Goal: Task Accomplishment & Management: Use online tool/utility

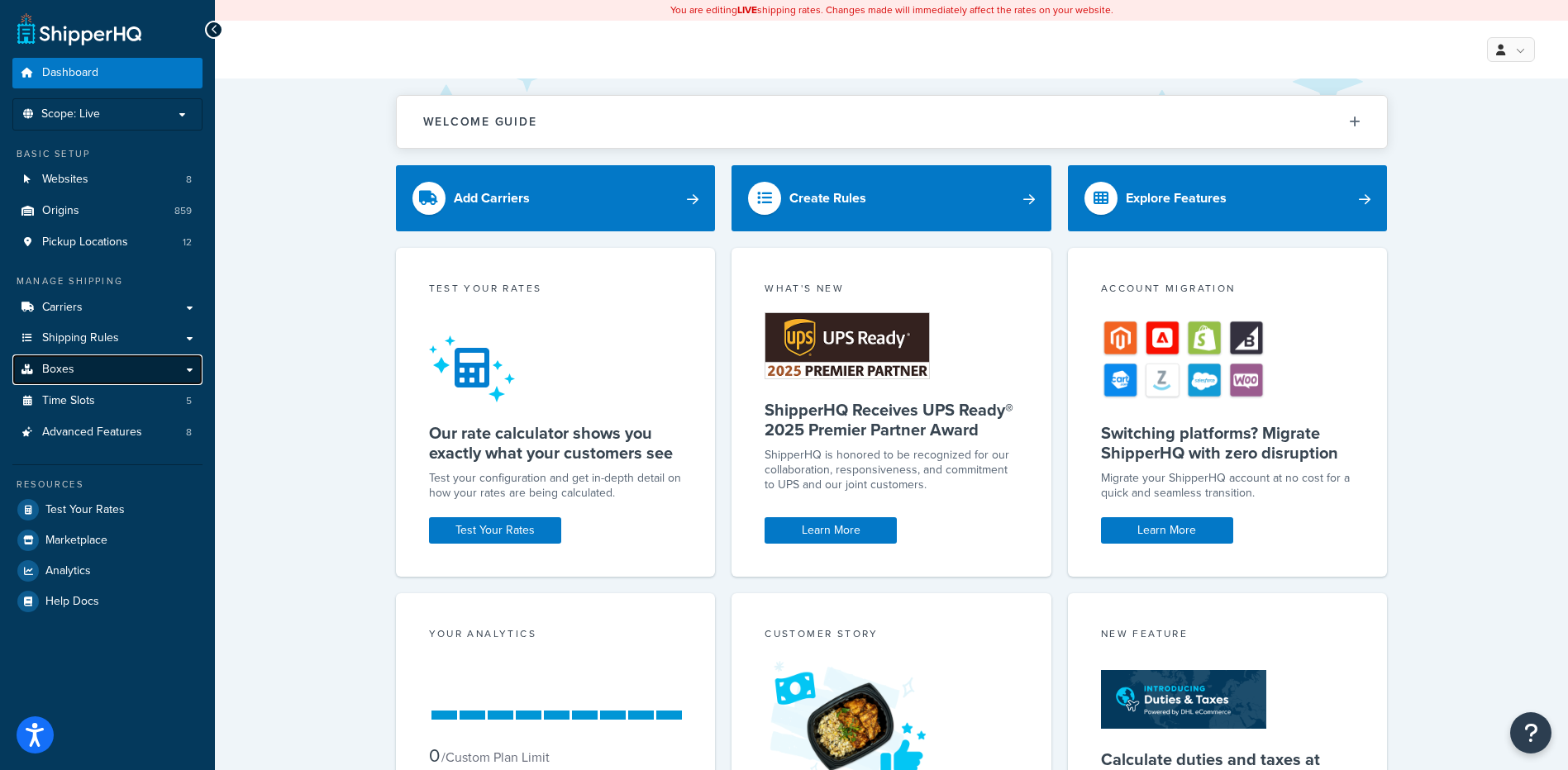
click at [52, 368] on span "Boxes" at bounding box center [58, 369] width 32 height 14
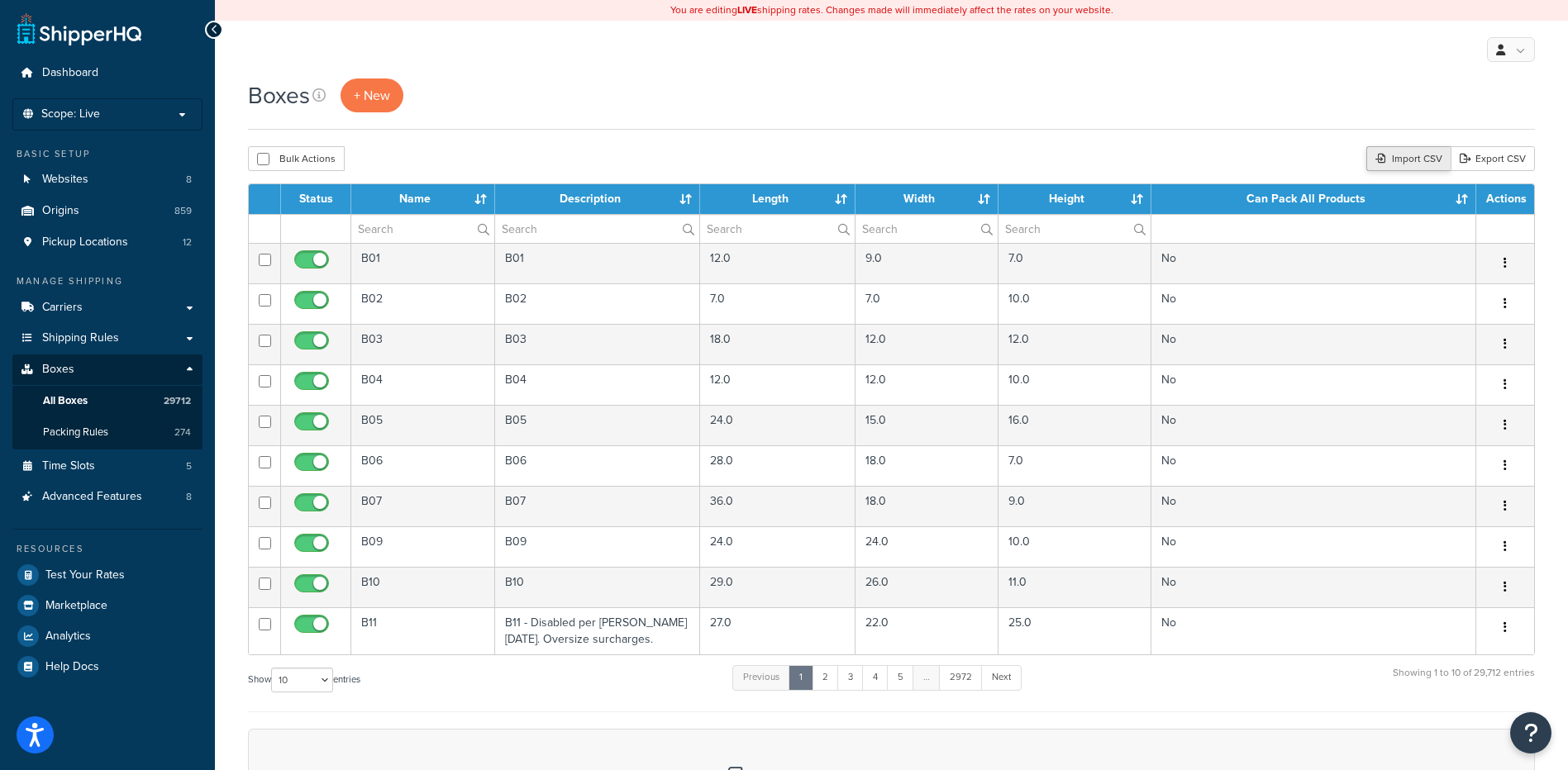
click at [1410, 163] on div "Import CSV" at bounding box center [1408, 158] width 84 height 25
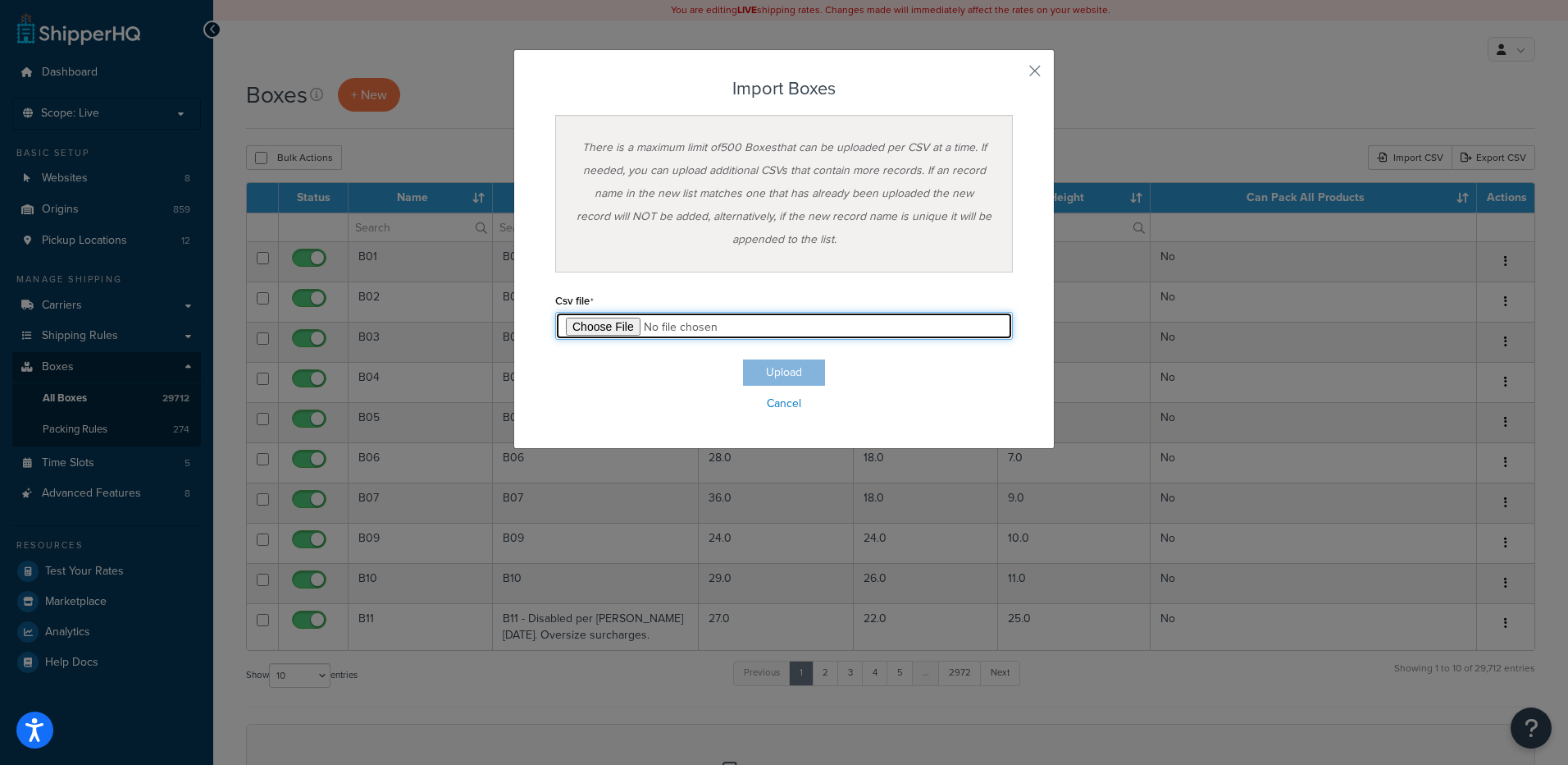
click at [575, 332] on input "file" at bounding box center [784, 326] width 458 height 28
type input "C:\fakepath\08_29_2025_box_dims.csv"
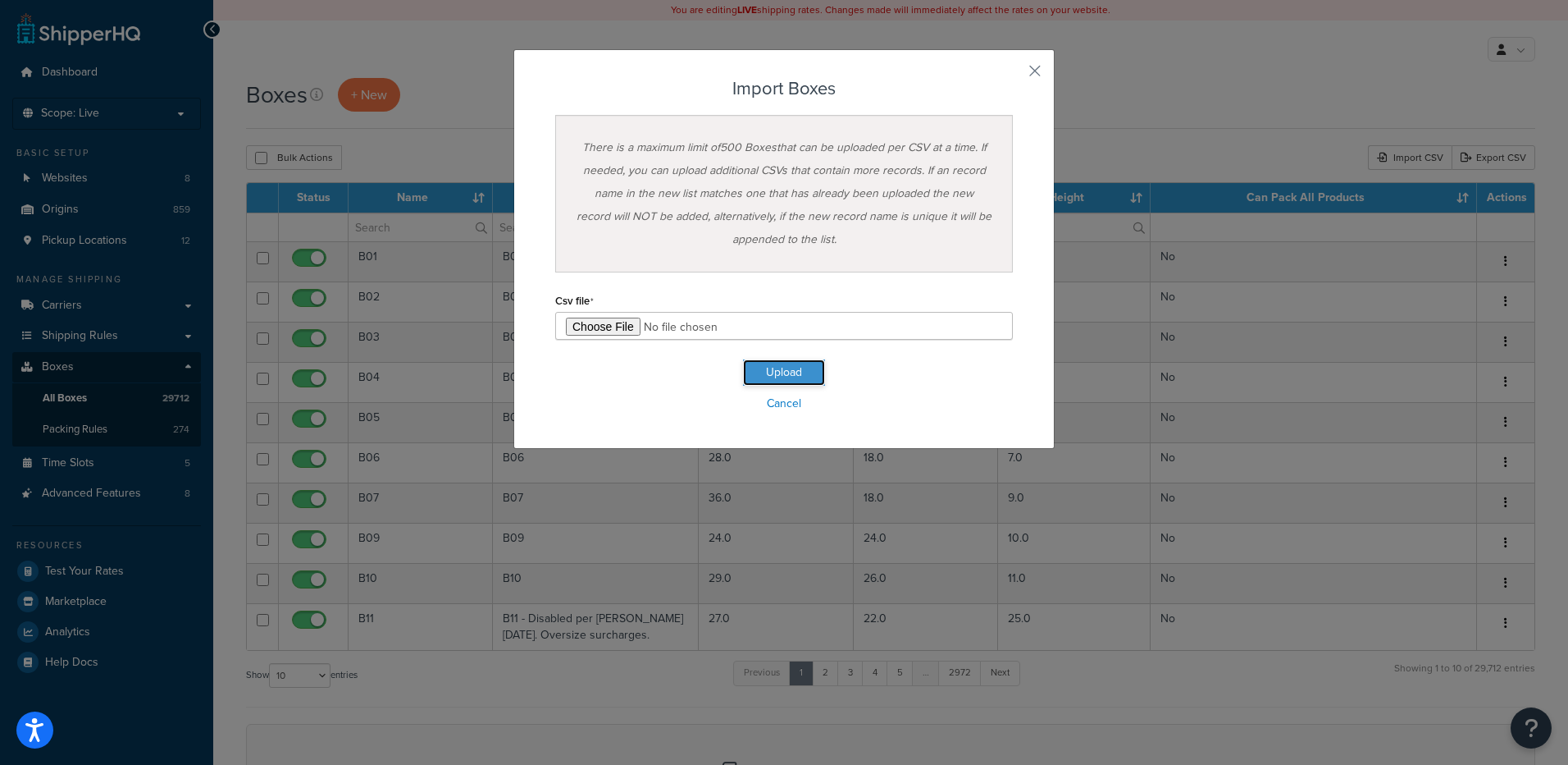
click at [792, 359] on button "Upload" at bounding box center [784, 372] width 82 height 26
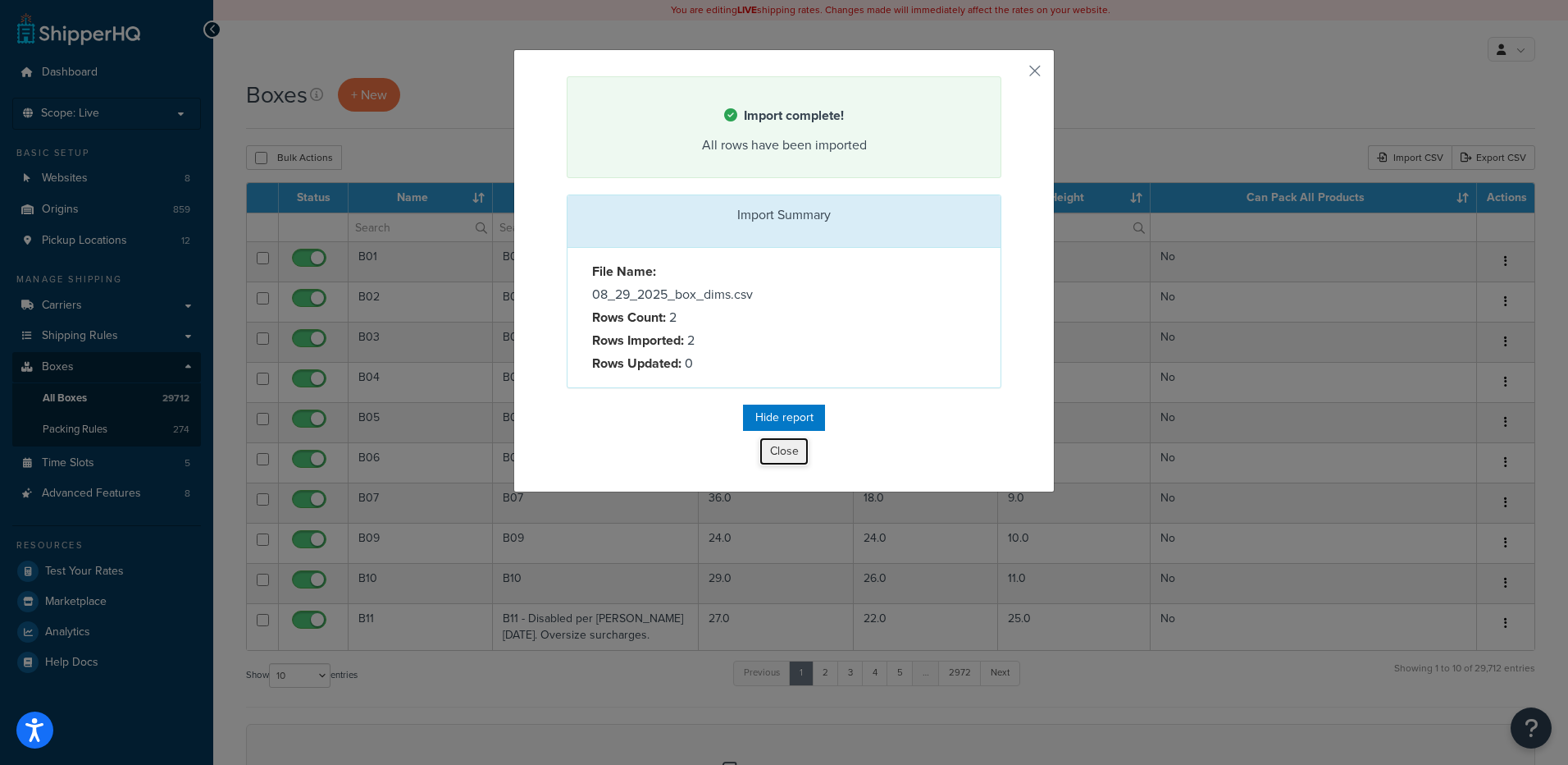
click at [787, 444] on button "Close" at bounding box center [784, 451] width 50 height 28
